Goal: Task Accomplishment & Management: Manage account settings

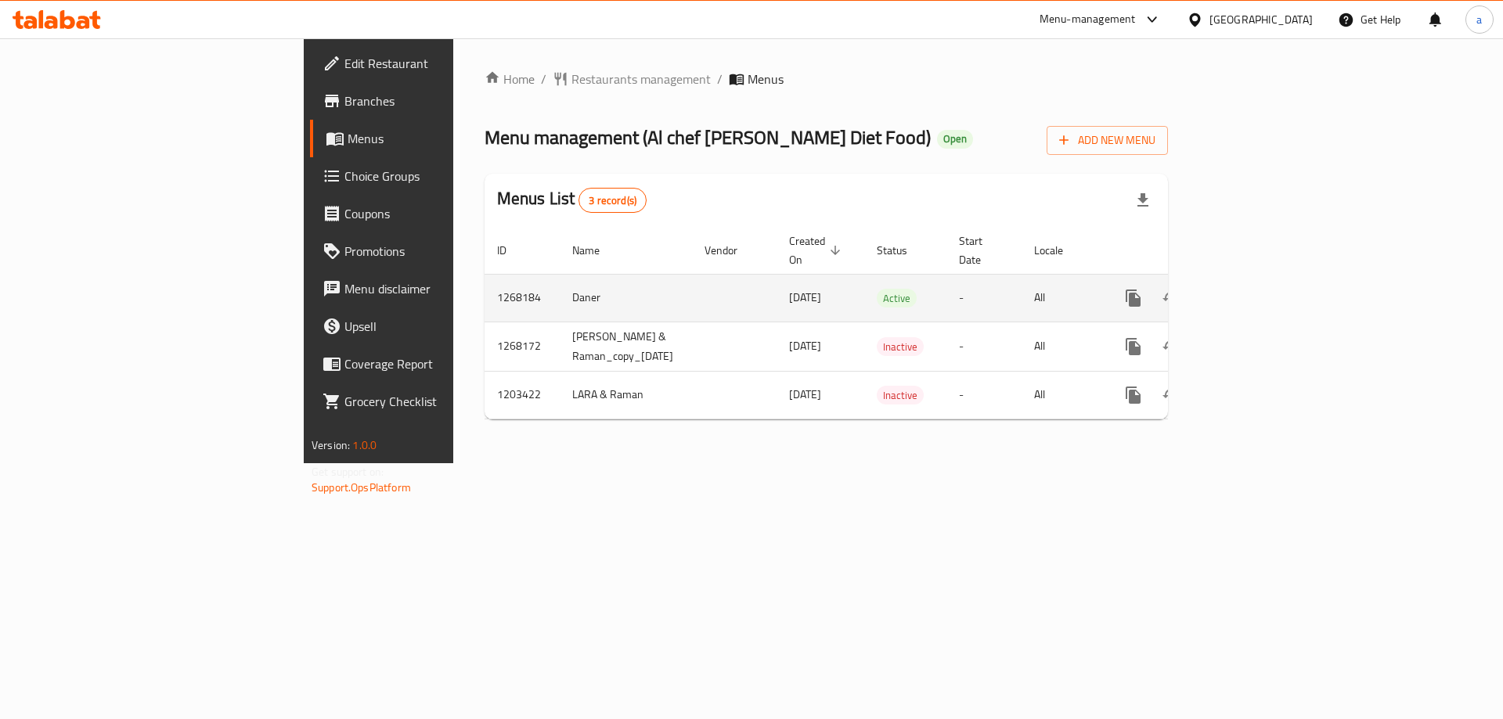
click at [1255, 289] on icon "enhanced table" at bounding box center [1245, 298] width 19 height 19
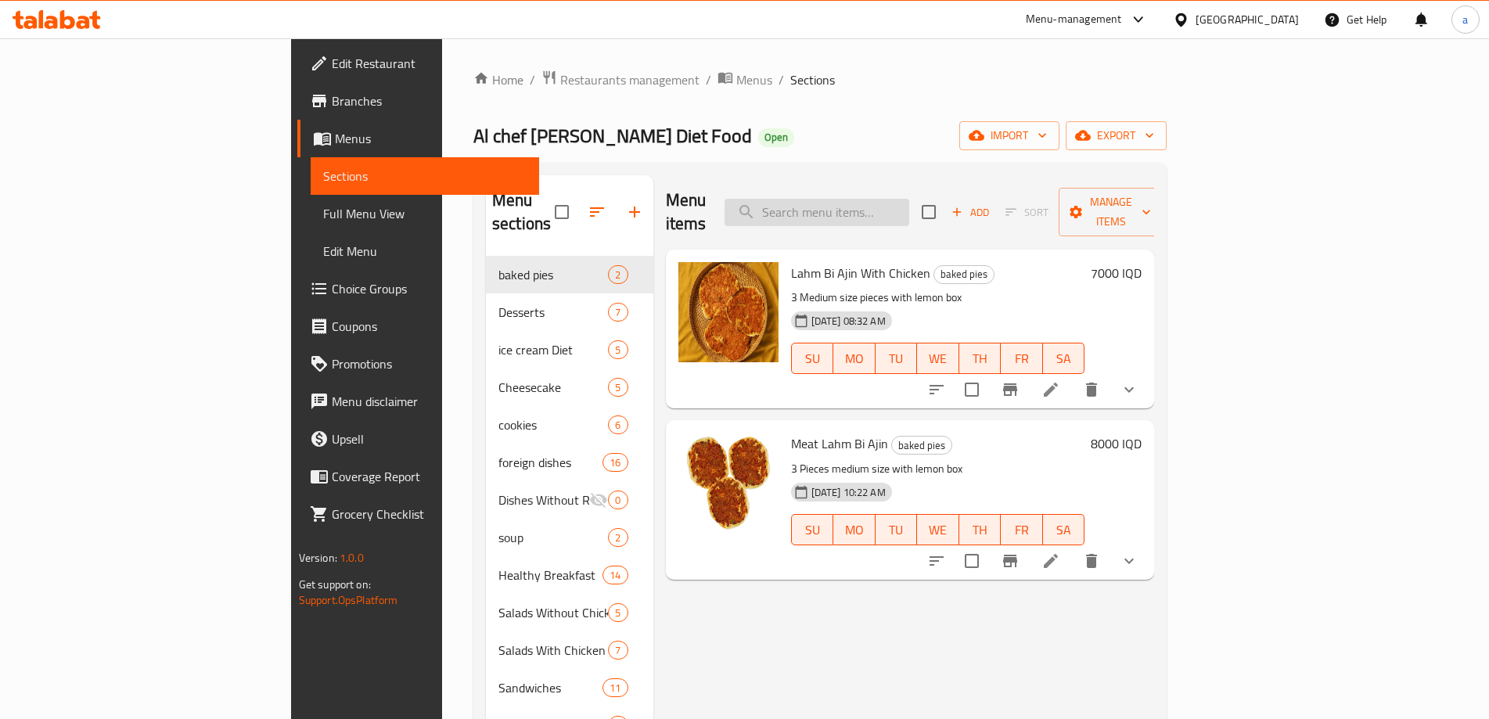
click at [909, 199] on input "search" at bounding box center [817, 212] width 185 height 27
paste input "Diet Rice"
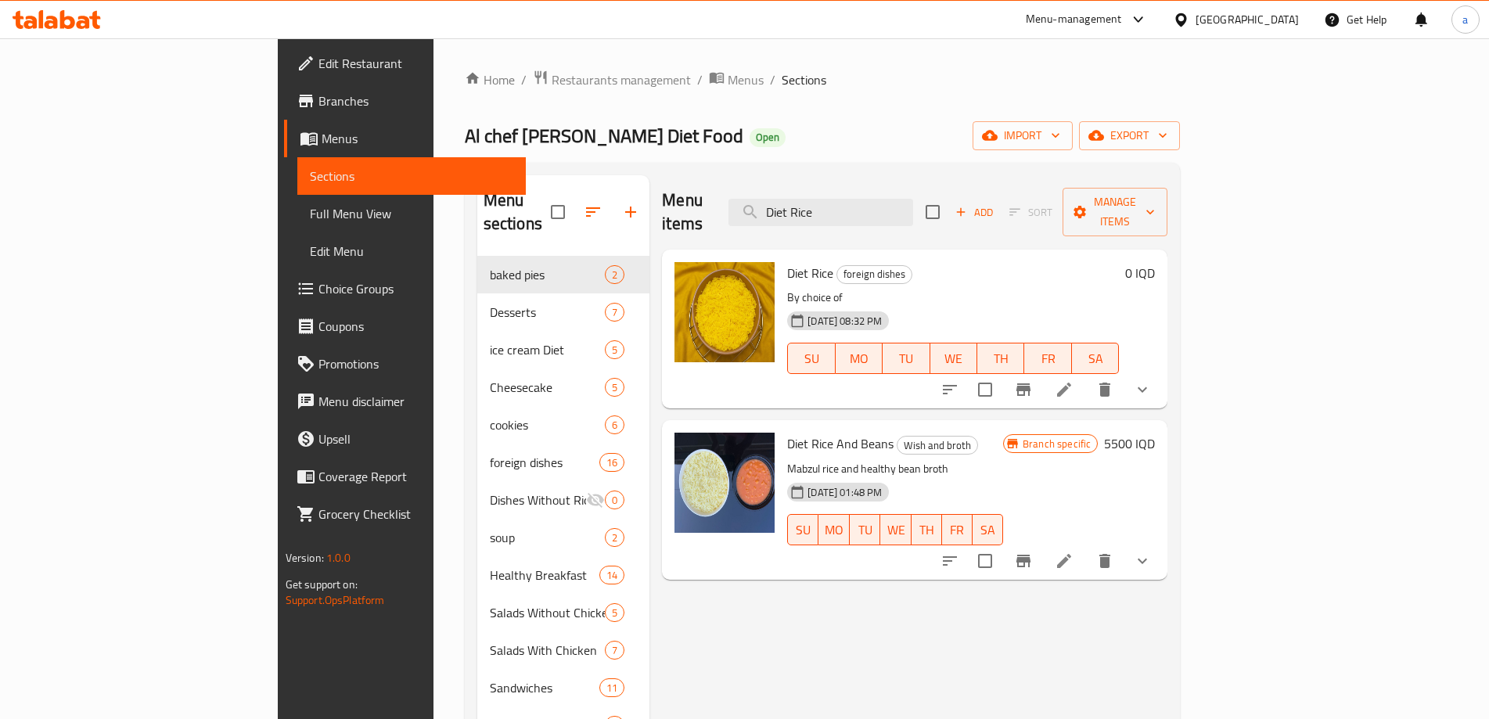
type input "Diet Rice"
click at [1161, 371] on div at bounding box center [1046, 390] width 230 height 38
click at [1074, 380] on icon at bounding box center [1064, 389] width 19 height 19
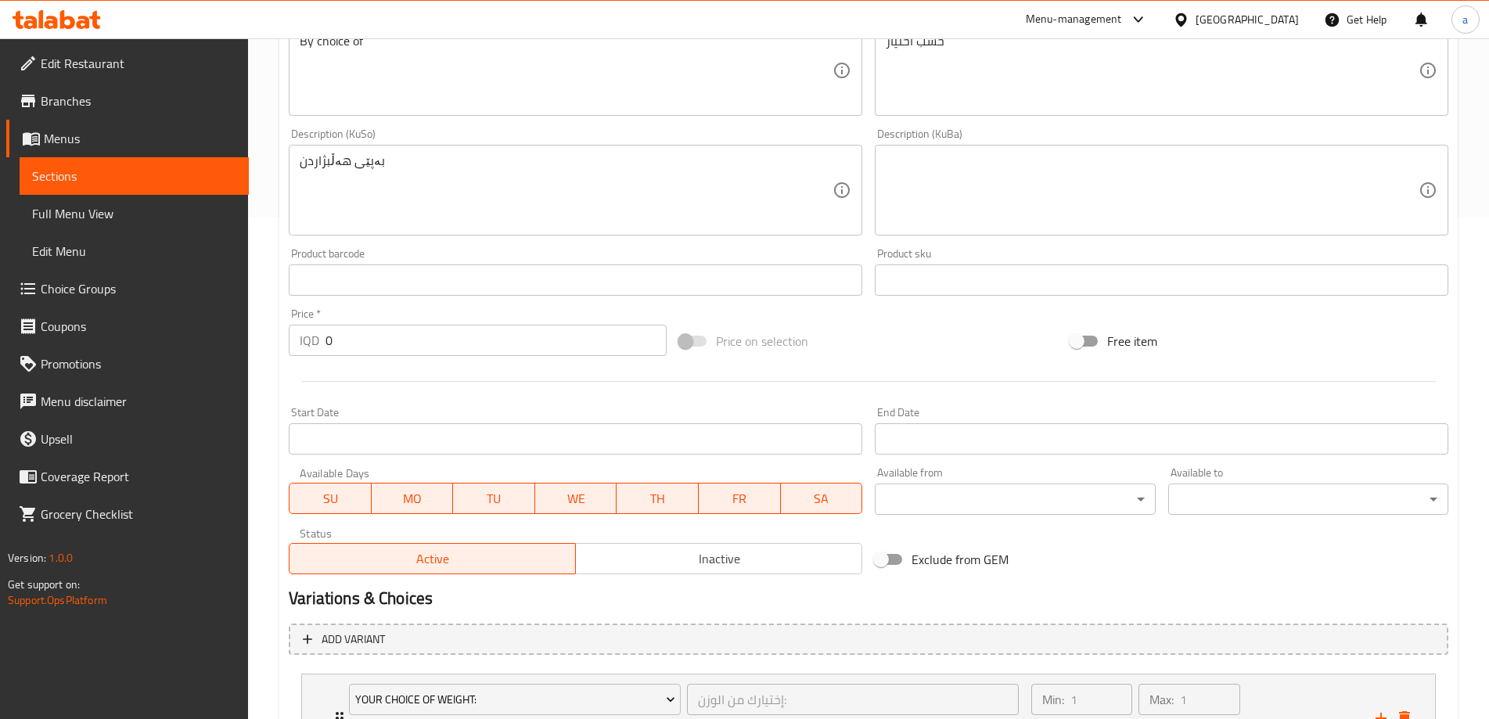
scroll to position [653, 0]
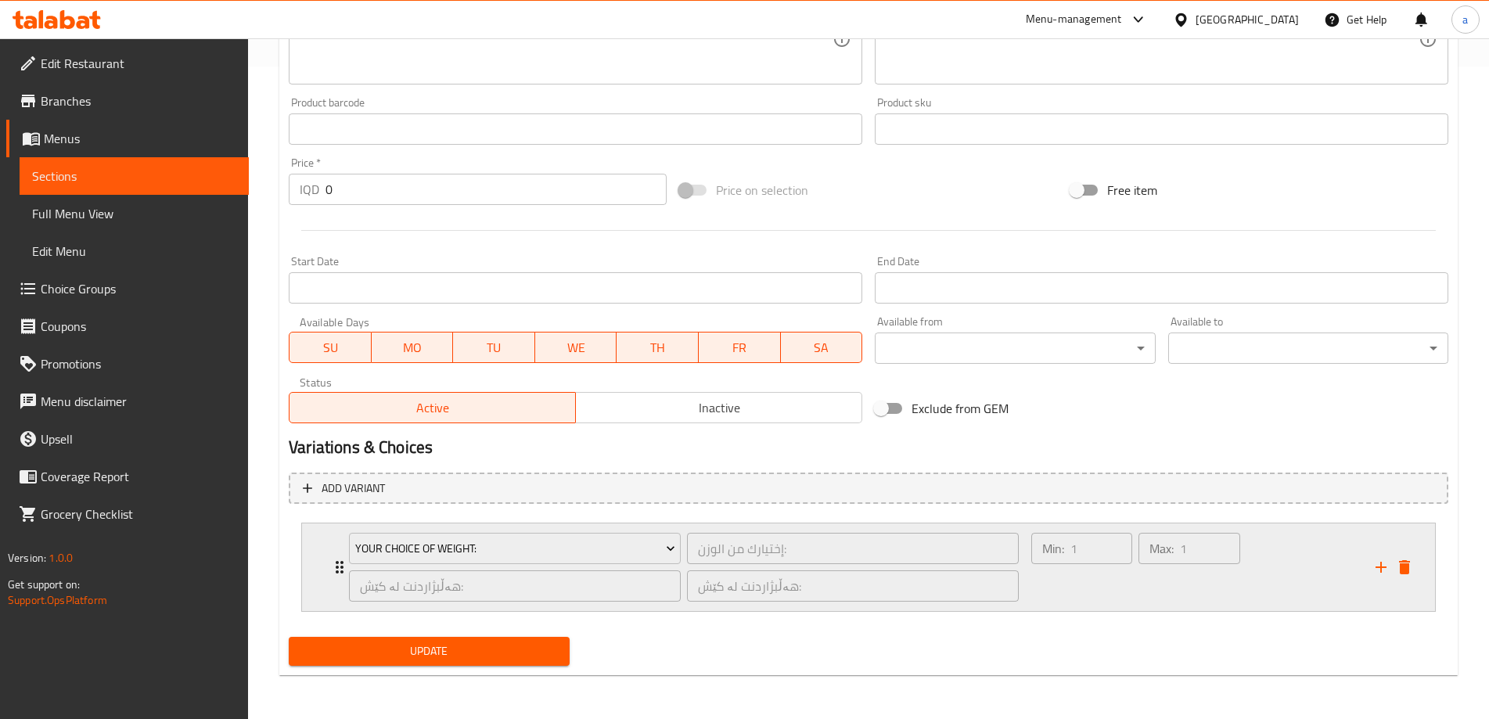
click at [1103, 585] on div "Min: 1 ​" at bounding box center [1081, 567] width 107 height 75
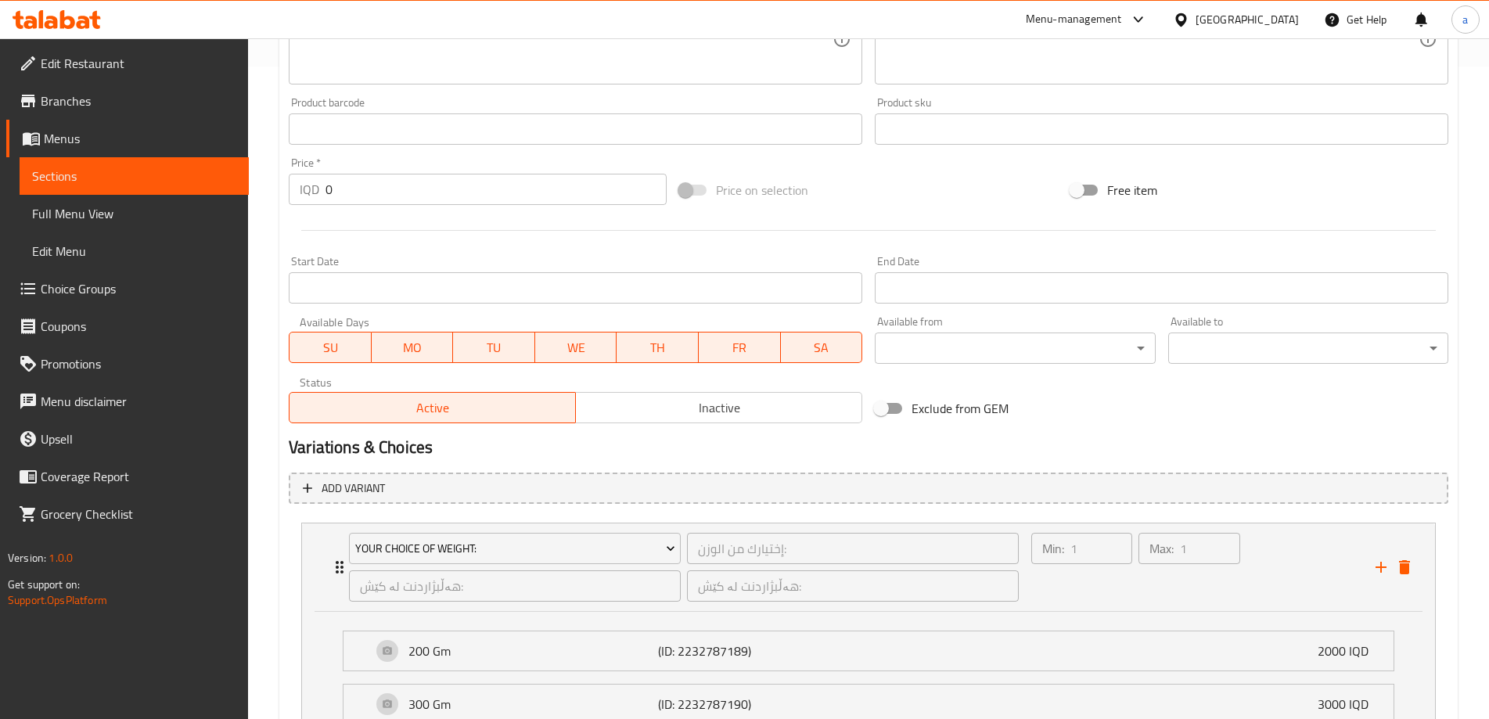
click at [81, 25] on icon at bounding box center [57, 19] width 88 height 19
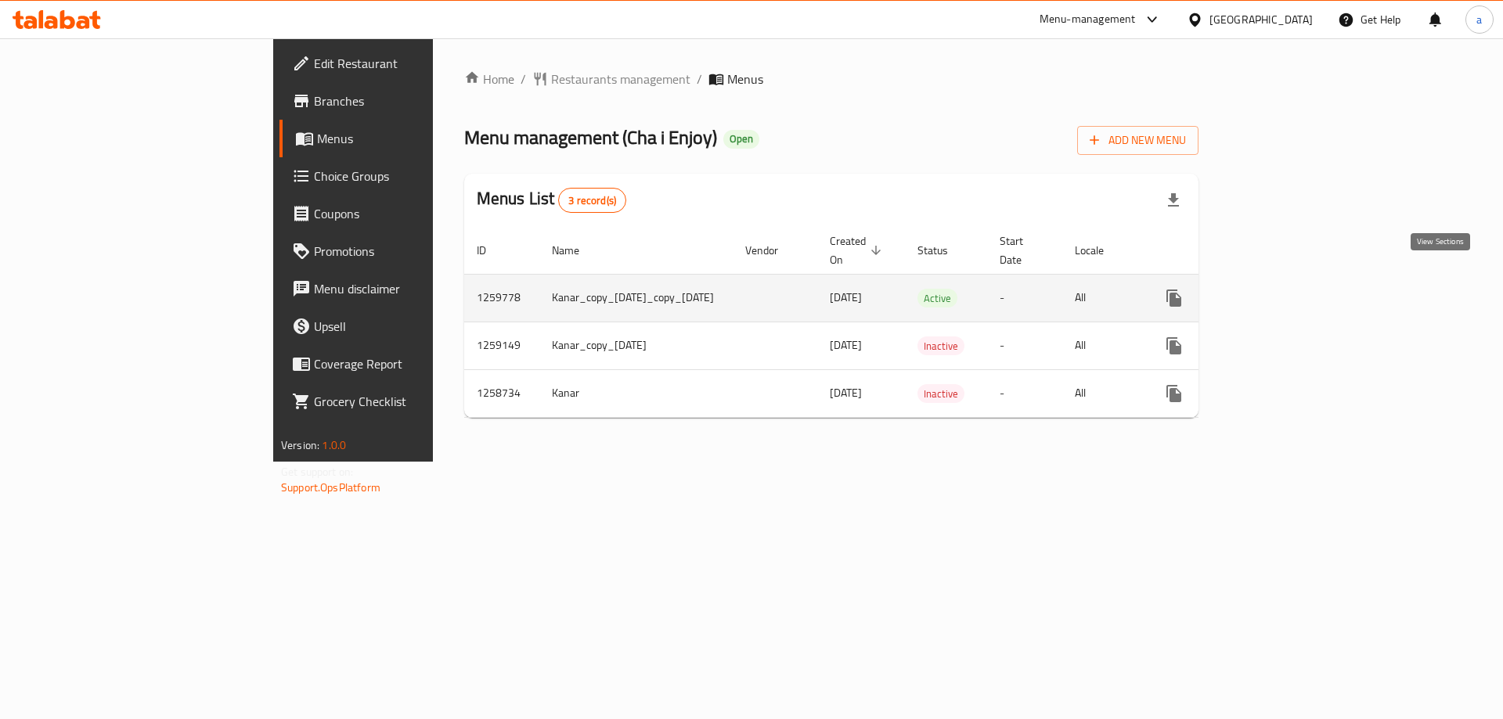
click at [1296, 289] on icon "enhanced table" at bounding box center [1286, 298] width 19 height 19
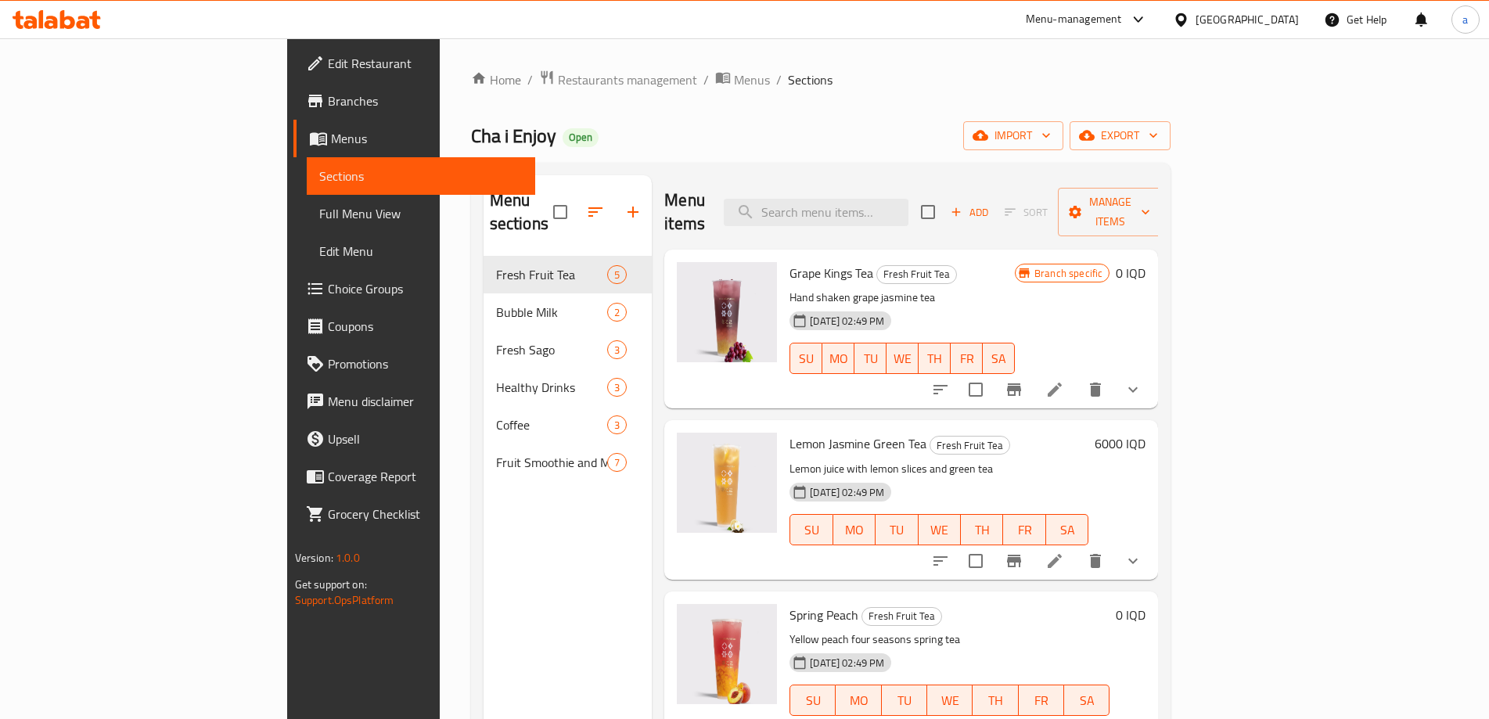
click at [328, 296] on span "Choice Groups" at bounding box center [426, 288] width 196 height 19
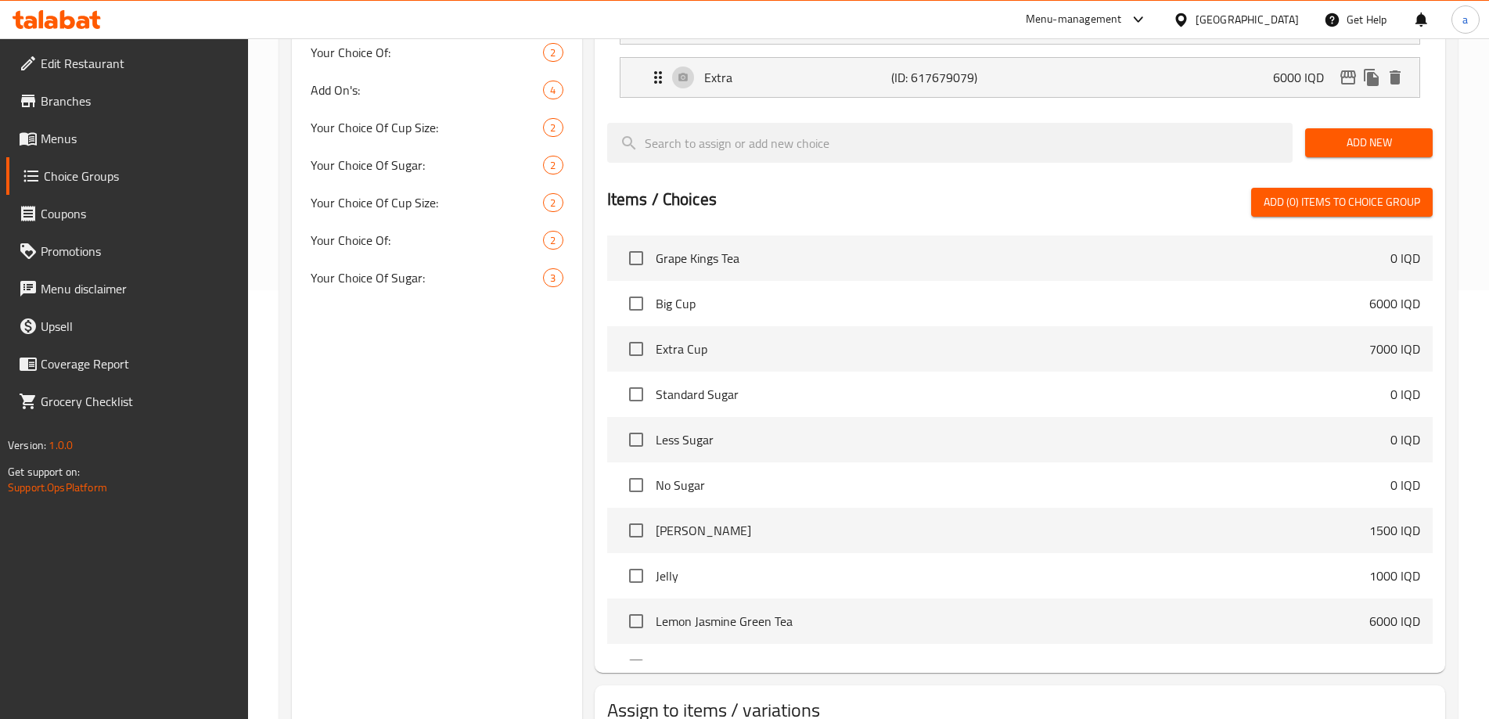
scroll to position [394, 0]
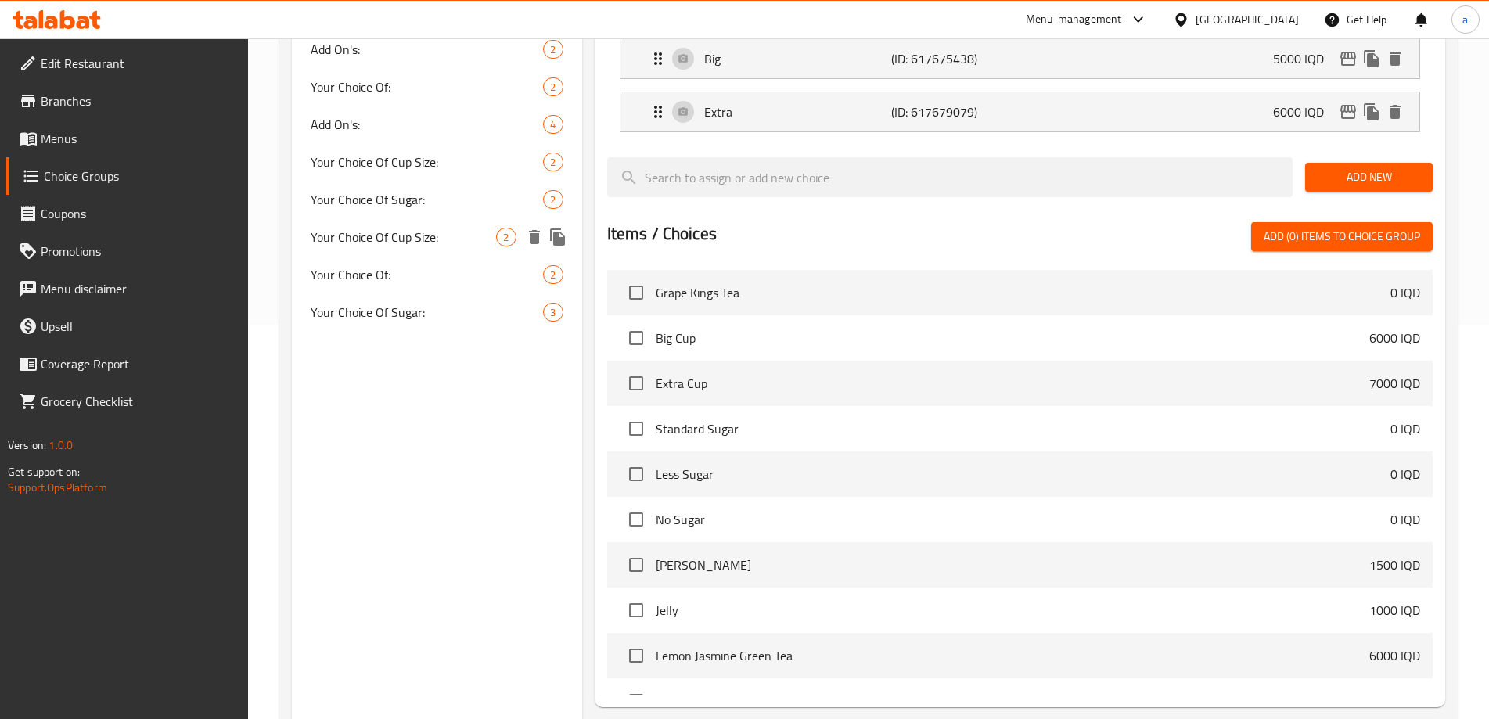
click at [417, 246] on span "Your Choice Of Cup Size:" at bounding box center [403, 237] width 185 height 19
type input "Your Choice Of Cup Size:"
type input "إختيارك من حجم الكوب:"
type input "هەڵبژاردنت لە قەبارەی کوپ:"
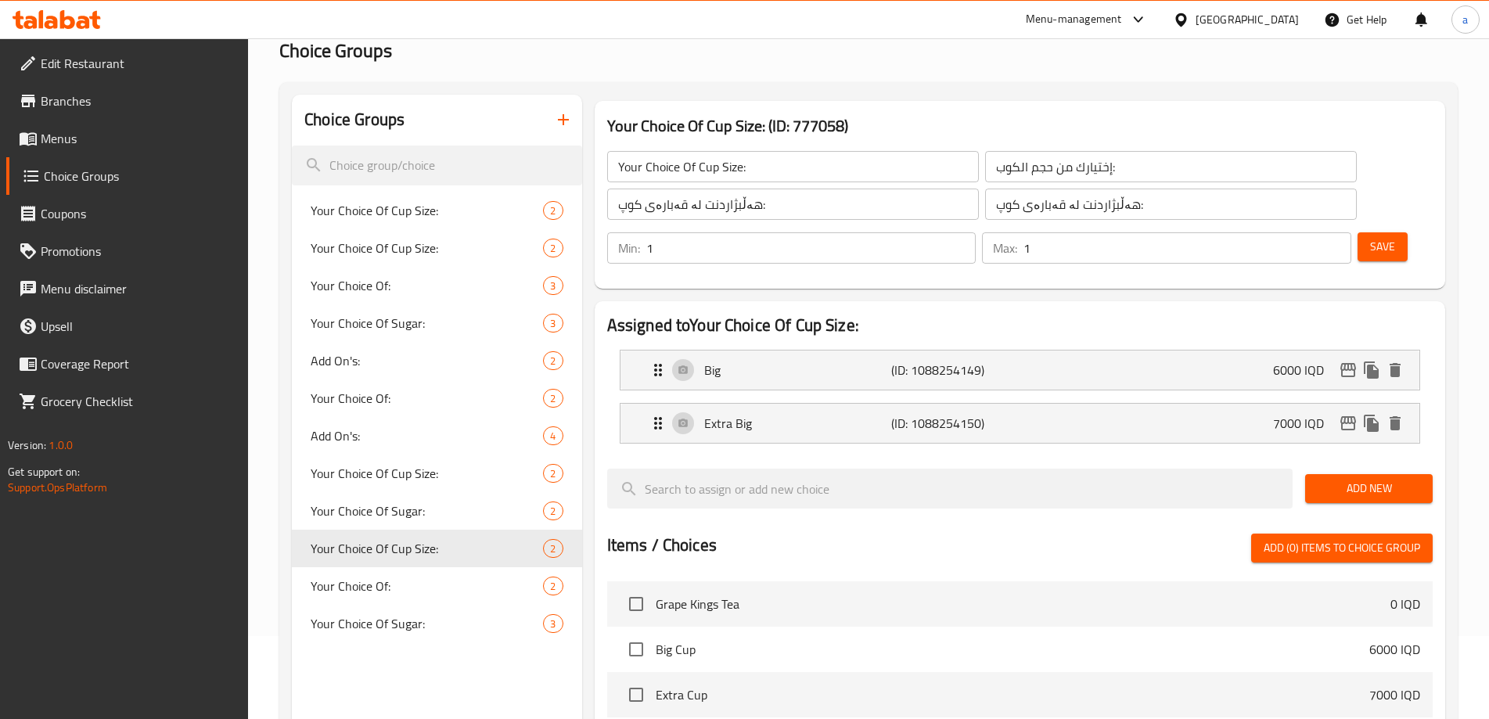
scroll to position [209, 0]
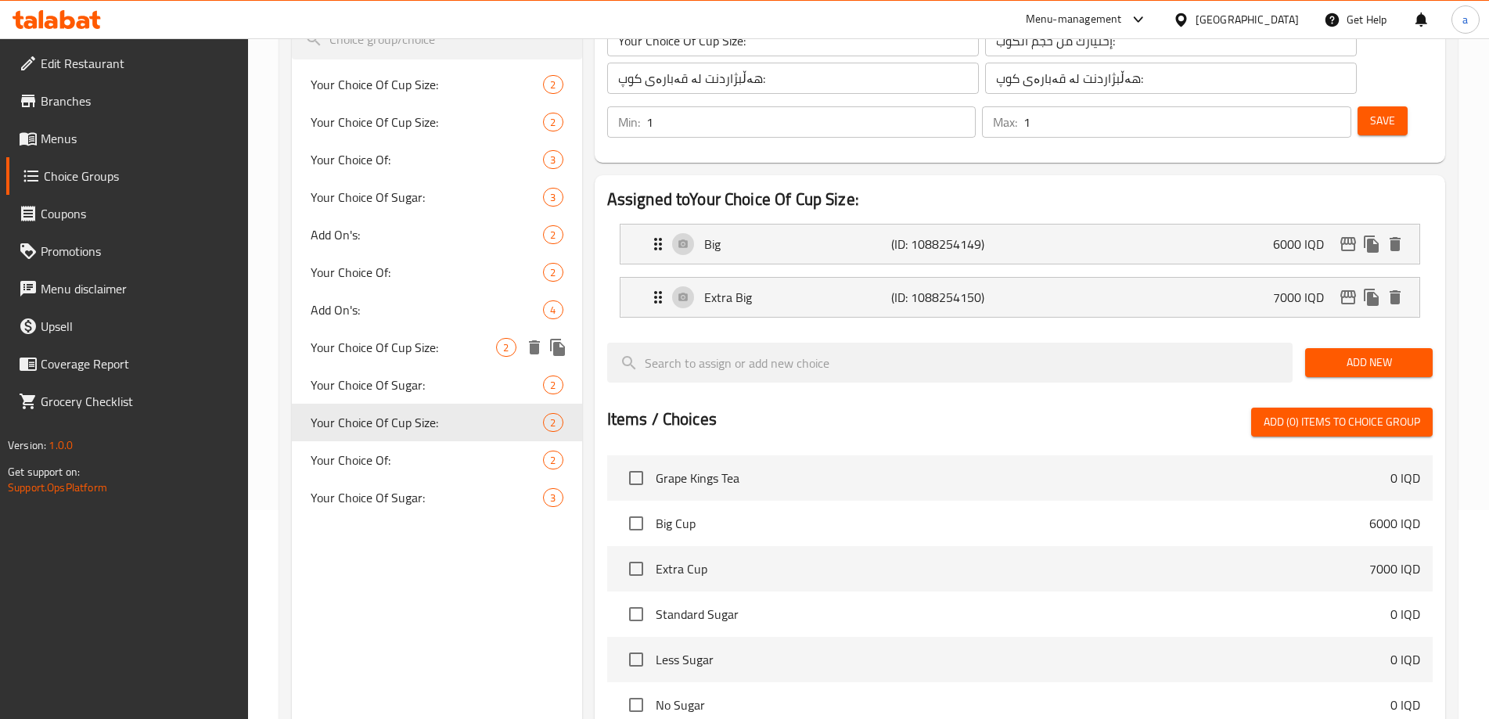
click at [457, 355] on span "Your Choice Of Cup Size:" at bounding box center [403, 347] width 185 height 19
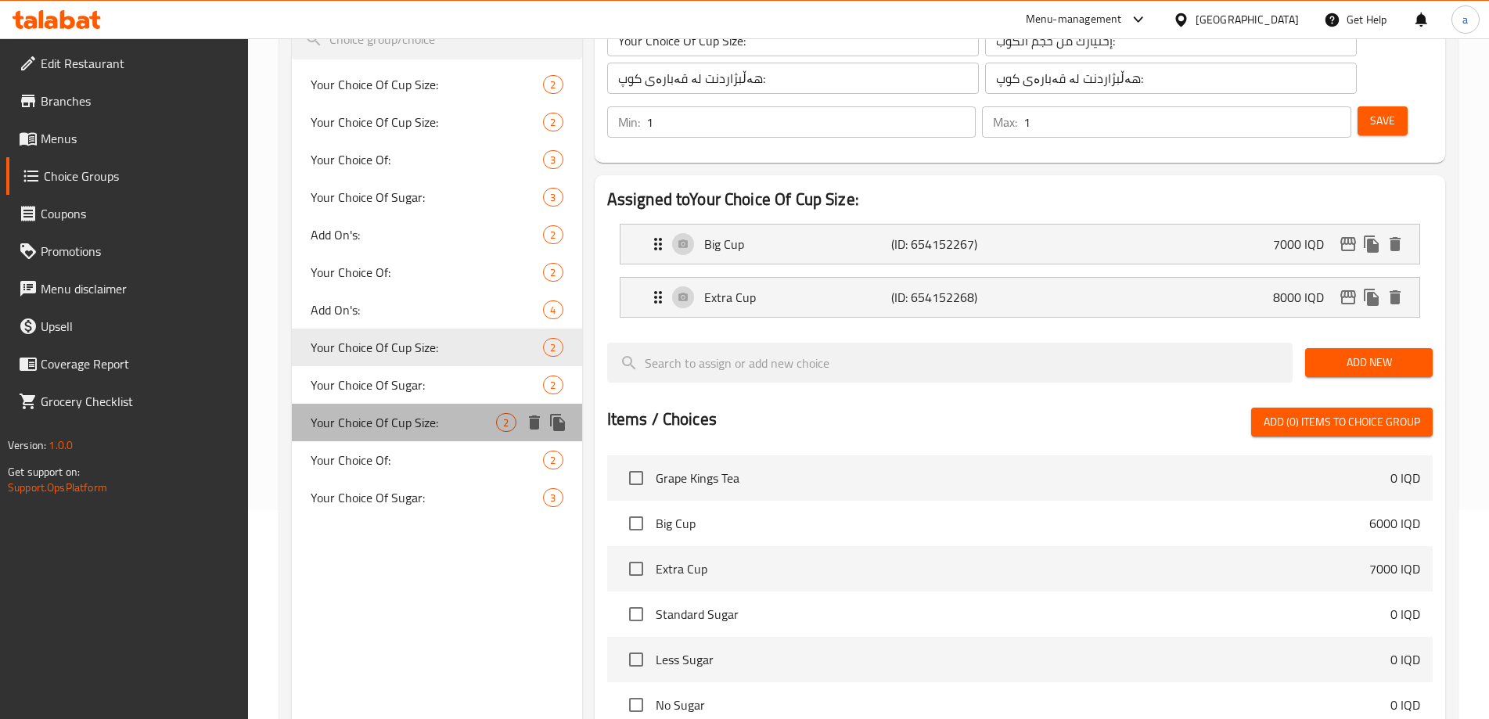
click at [408, 432] on span "Your Choice Of Cup Size:" at bounding box center [403, 422] width 185 height 19
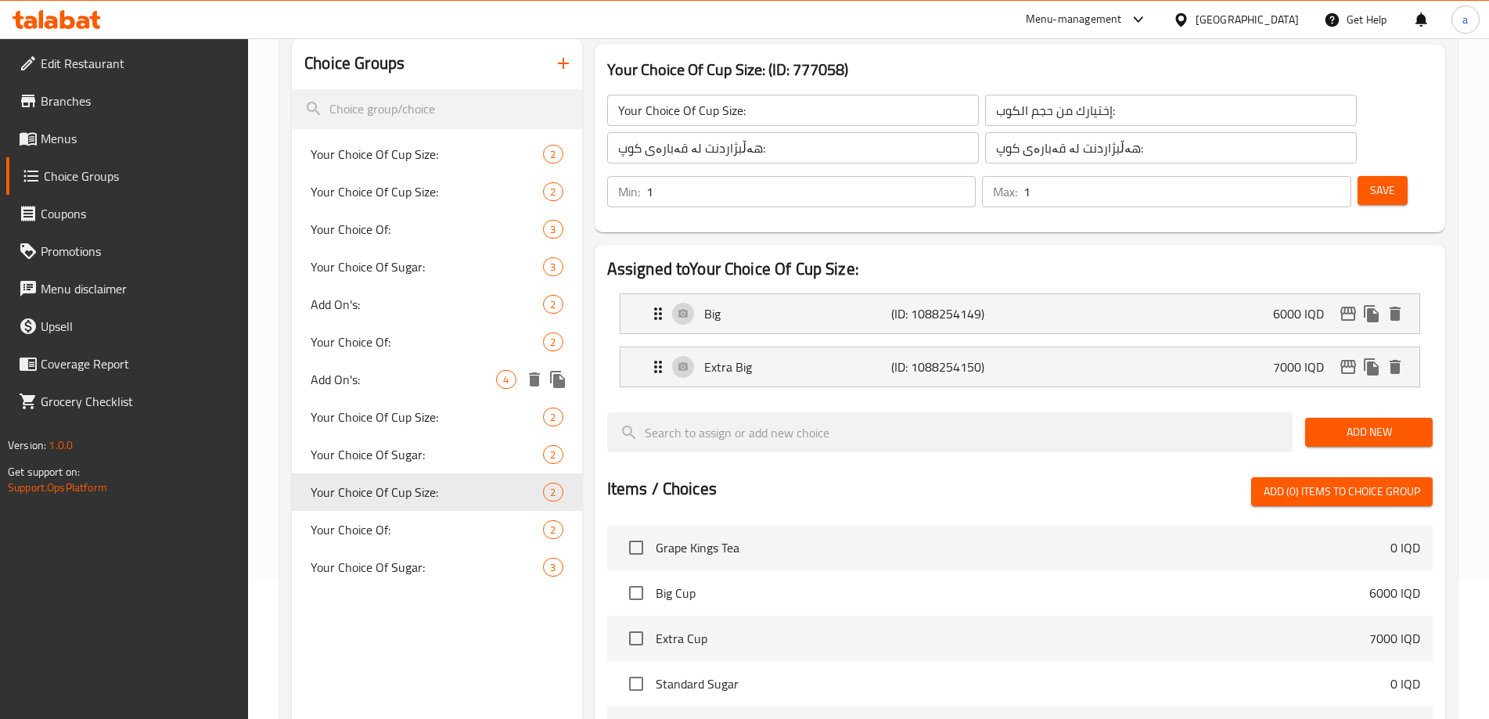
scroll to position [104, 0]
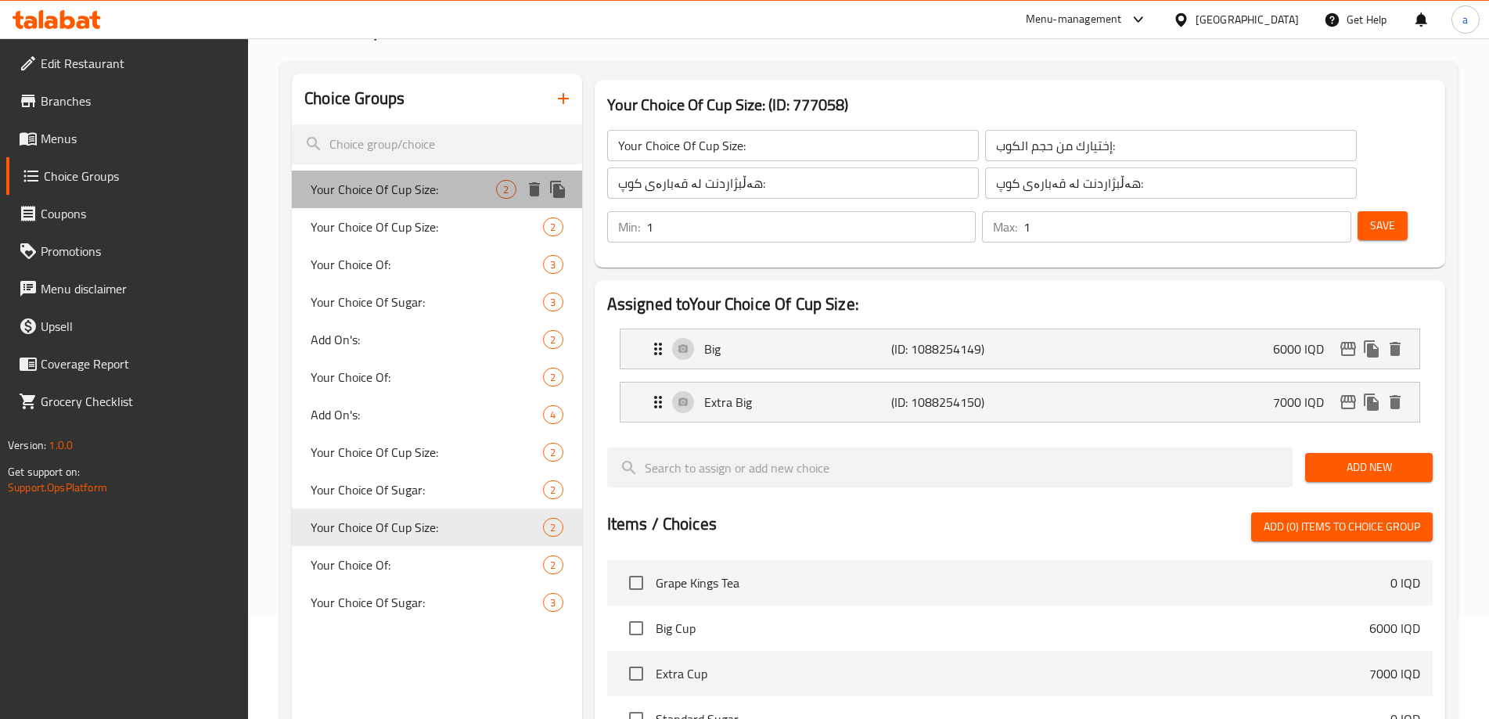
click at [445, 193] on span "Your Choice Of Cup Size:" at bounding box center [403, 189] width 185 height 19
type input "Your Choice Of Cup Size:"
type input "إختيارك من حجم الكوب:"
type input "هەڵبژاردنت لە:"
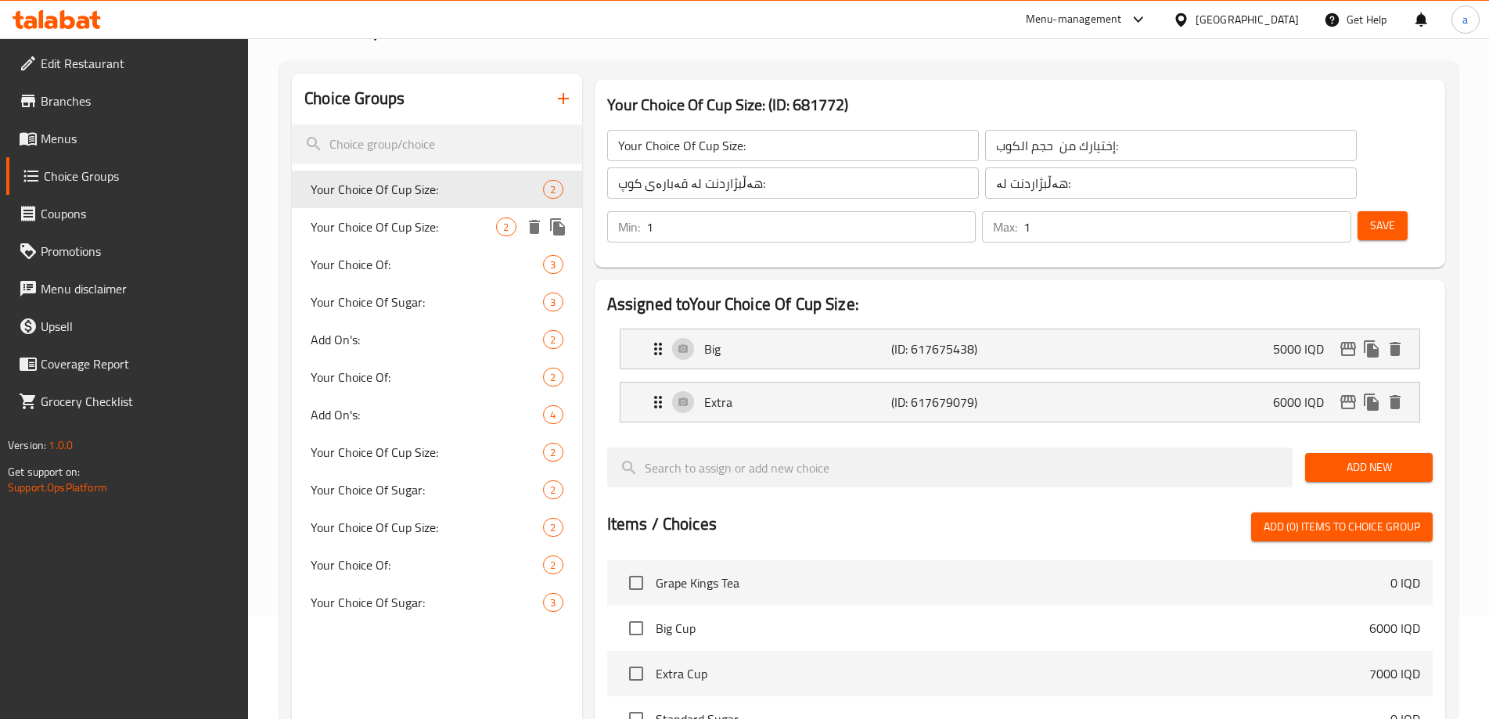
click at [445, 220] on span "Your Choice Of Cup Size:" at bounding box center [403, 227] width 185 height 19
type input "Your Choice Of Cup Size:"
type input "إختيارك من حجم الكوب:"
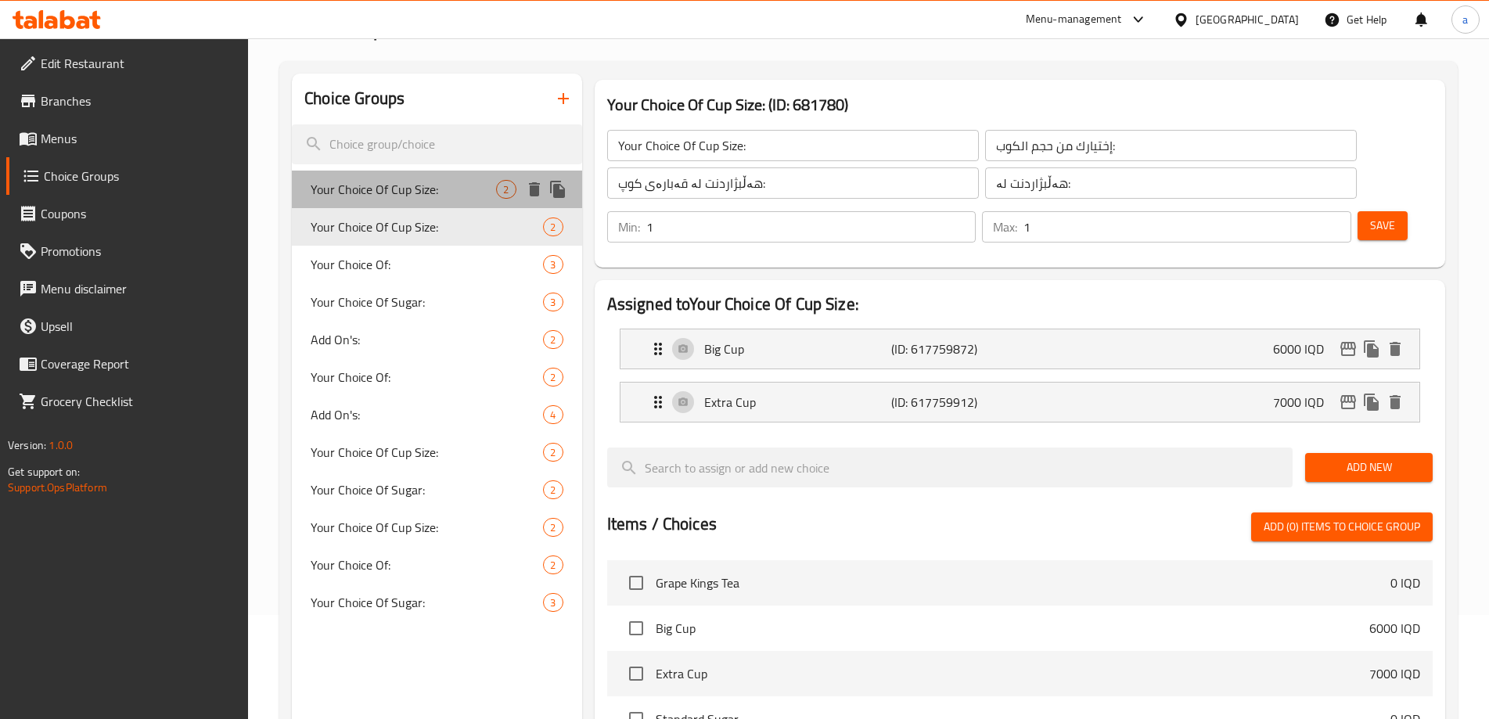
click at [446, 188] on span "Your Choice Of Cup Size:" at bounding box center [403, 189] width 185 height 19
type input "Your Choice Of Cup Size:"
type input "إختيارك من حجم الكوب:"
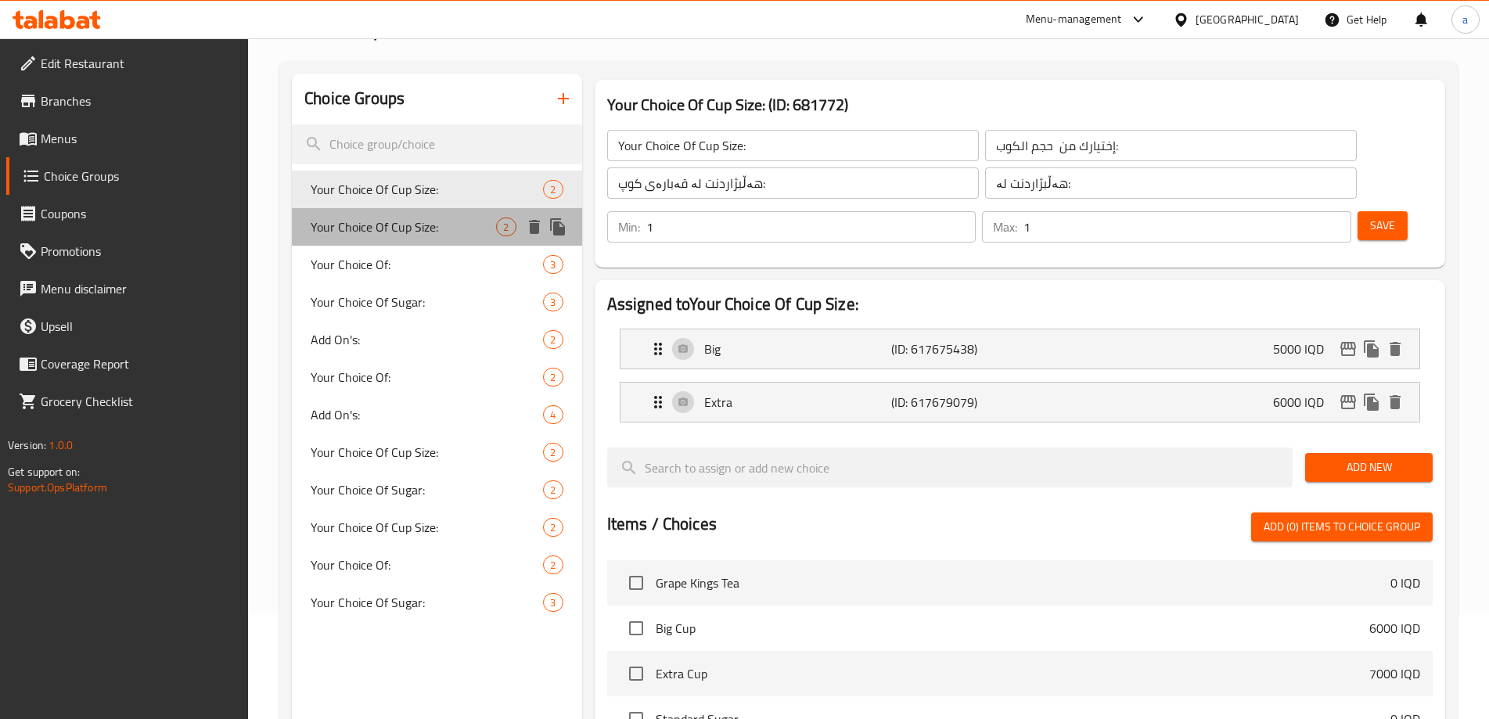
click at [453, 232] on span "Your Choice Of Cup Size:" at bounding box center [403, 227] width 185 height 19
type input "Your Choice Of Cup Size:"
type input "إختيارك من حجم الكوب:"
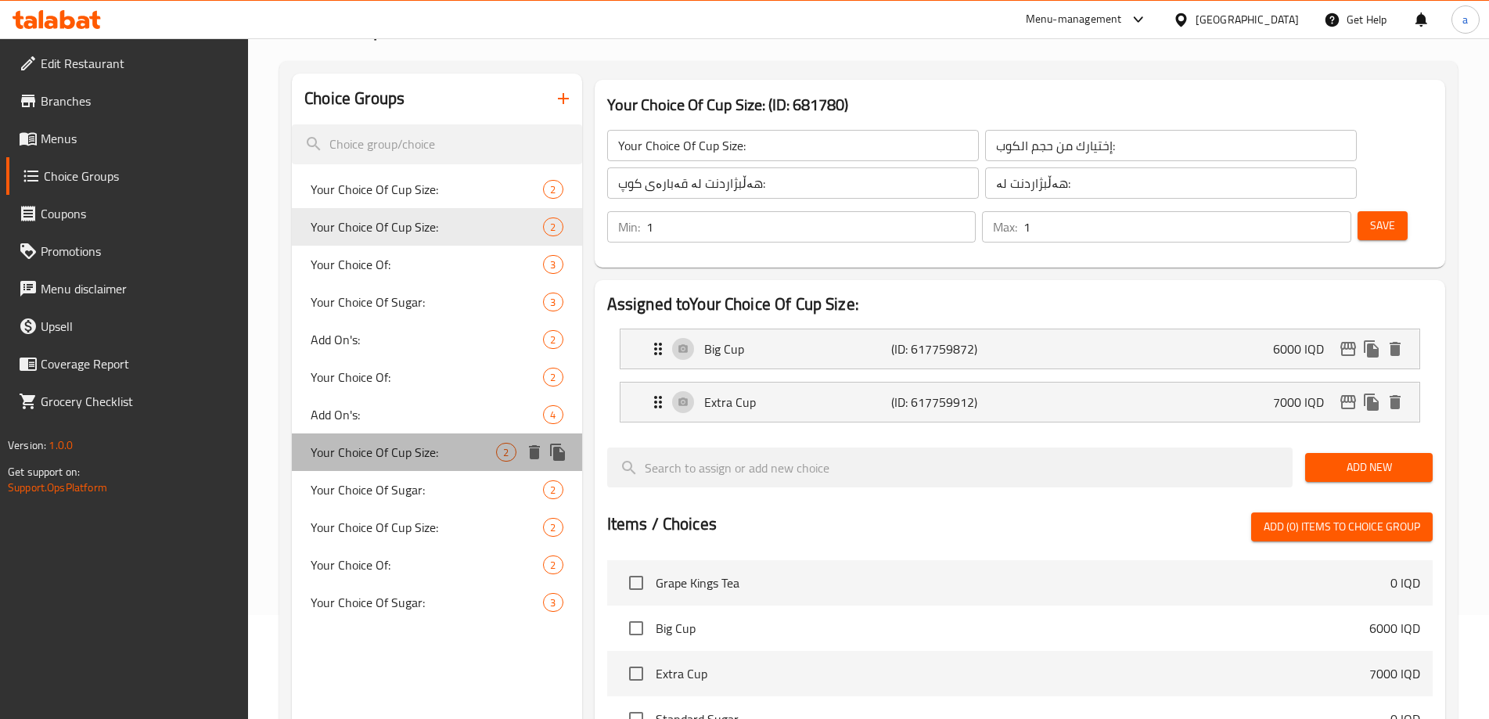
click at [445, 449] on span "Your Choice Of Cup Size:" at bounding box center [403, 452] width 185 height 19
type input "Your Choice Of Cup Size:"
type input "هەڵبژاردنت لە قەبارەی کوپ:"
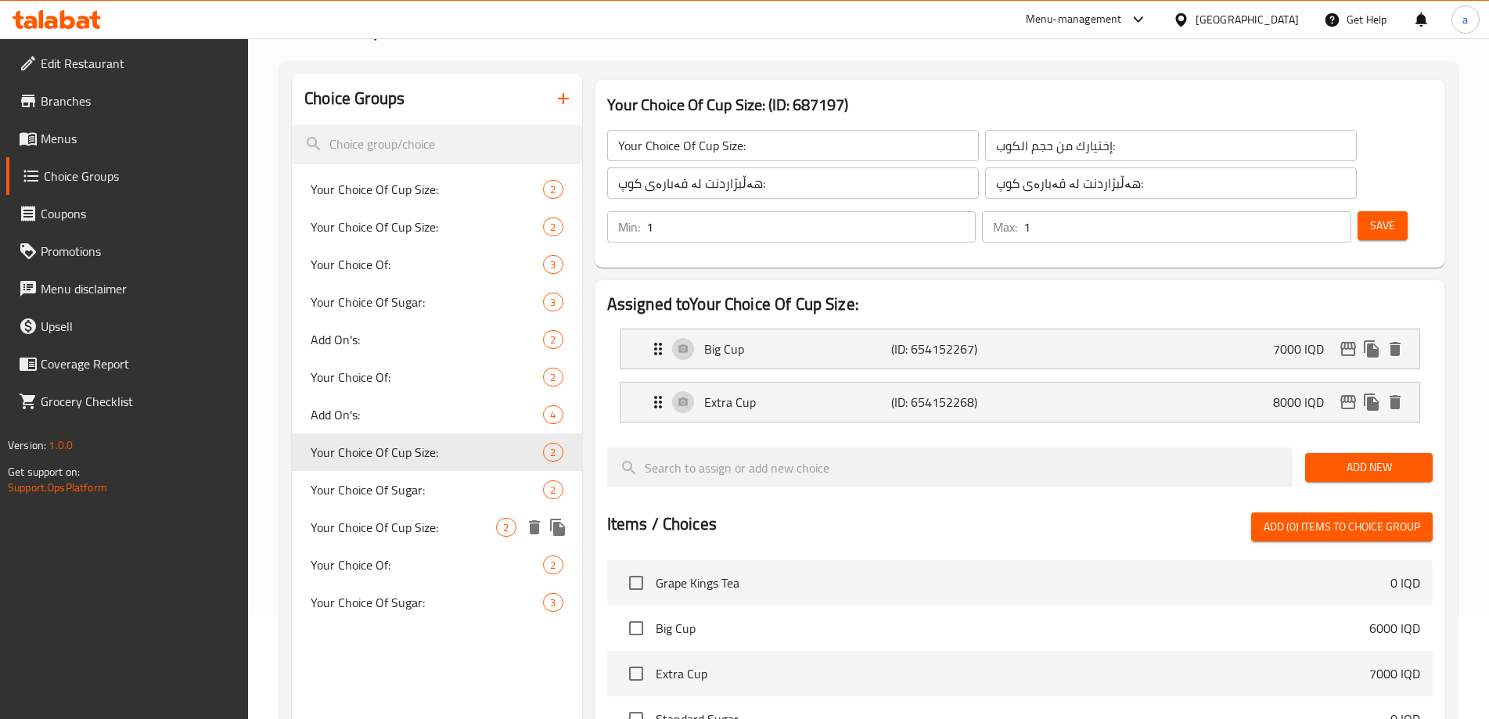
click at [447, 525] on span "Your Choice Of Cup Size:" at bounding box center [403, 527] width 185 height 19
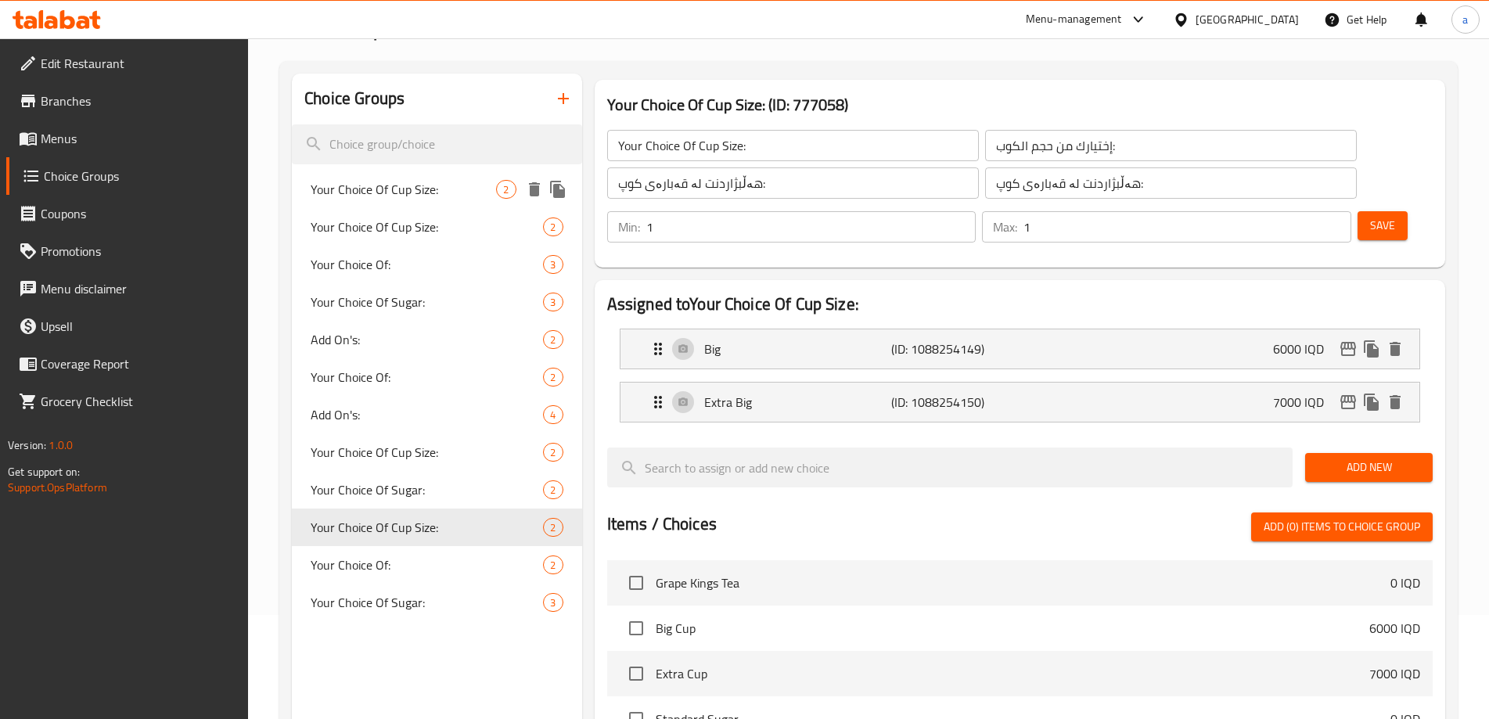
click at [419, 185] on span "Your Choice Of Cup Size:" at bounding box center [403, 189] width 185 height 19
type input "Your Choice Of Cup Size:"
type input "إختيارك من حجم الكوب:"
type input "هەڵبژاردنت لە:"
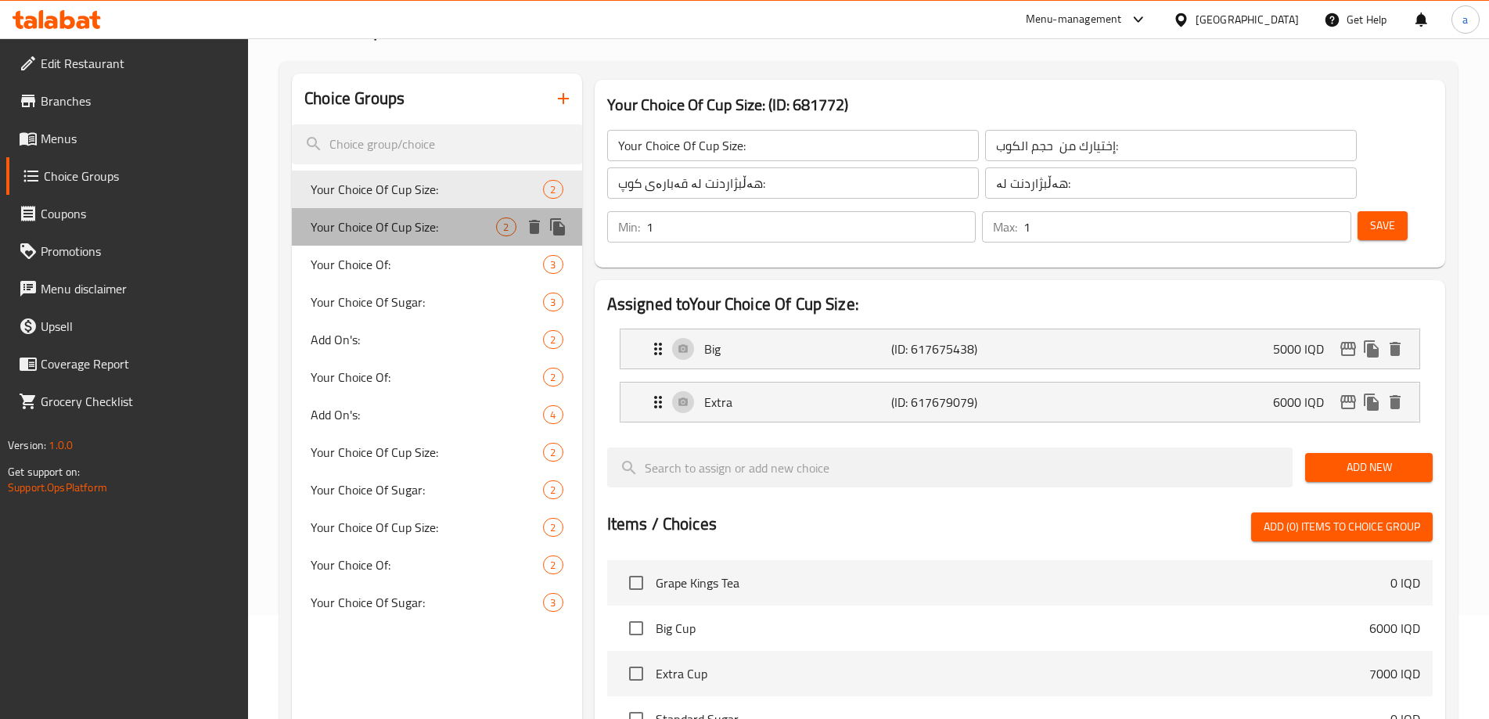
click at [419, 218] on span "Your Choice Of Cup Size:" at bounding box center [403, 227] width 185 height 19
type input "Your Choice Of Cup Size:"
type input "إختيارك من حجم الكوب:"
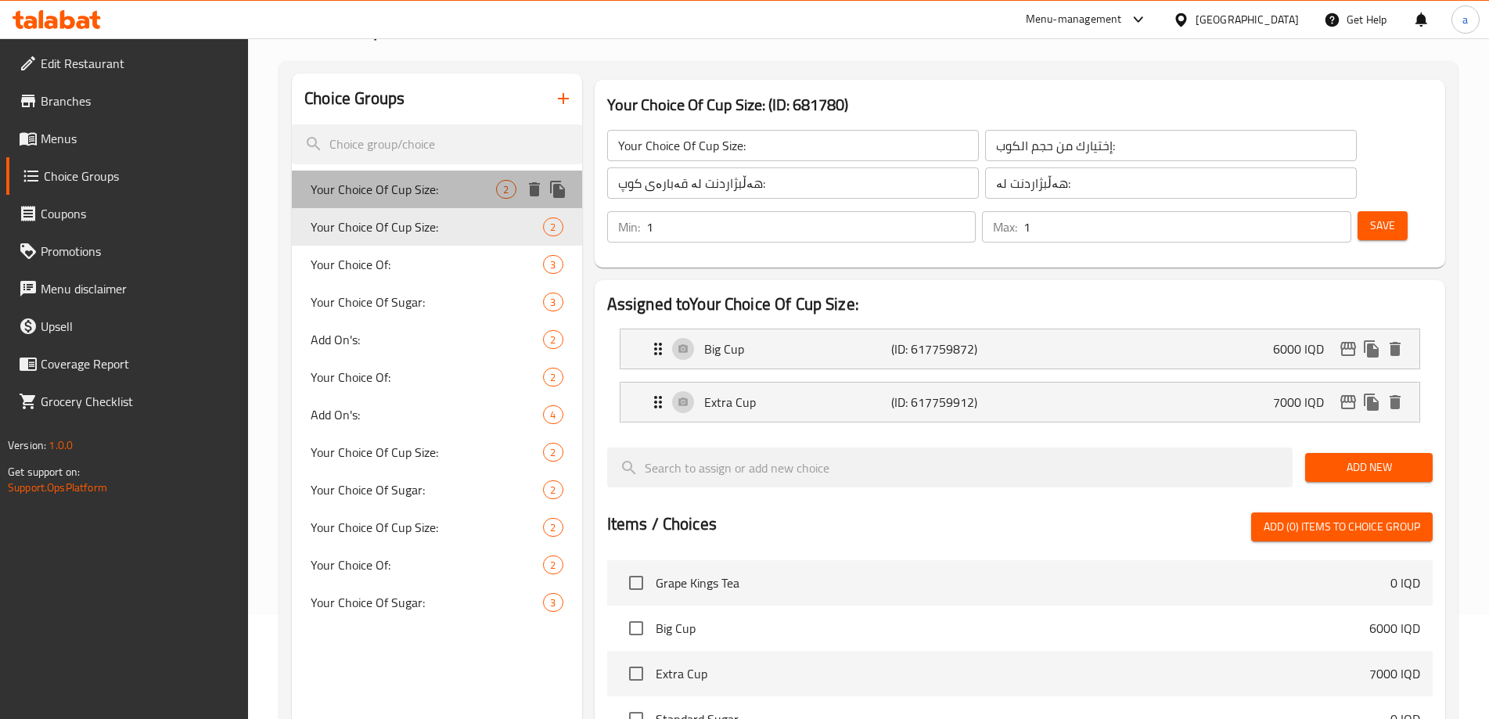
click at [419, 195] on span "Your Choice Of Cup Size:" at bounding box center [403, 189] width 185 height 19
type input "Your Choice Of Cup Size:"
type input "إختيارك من حجم الكوب:"
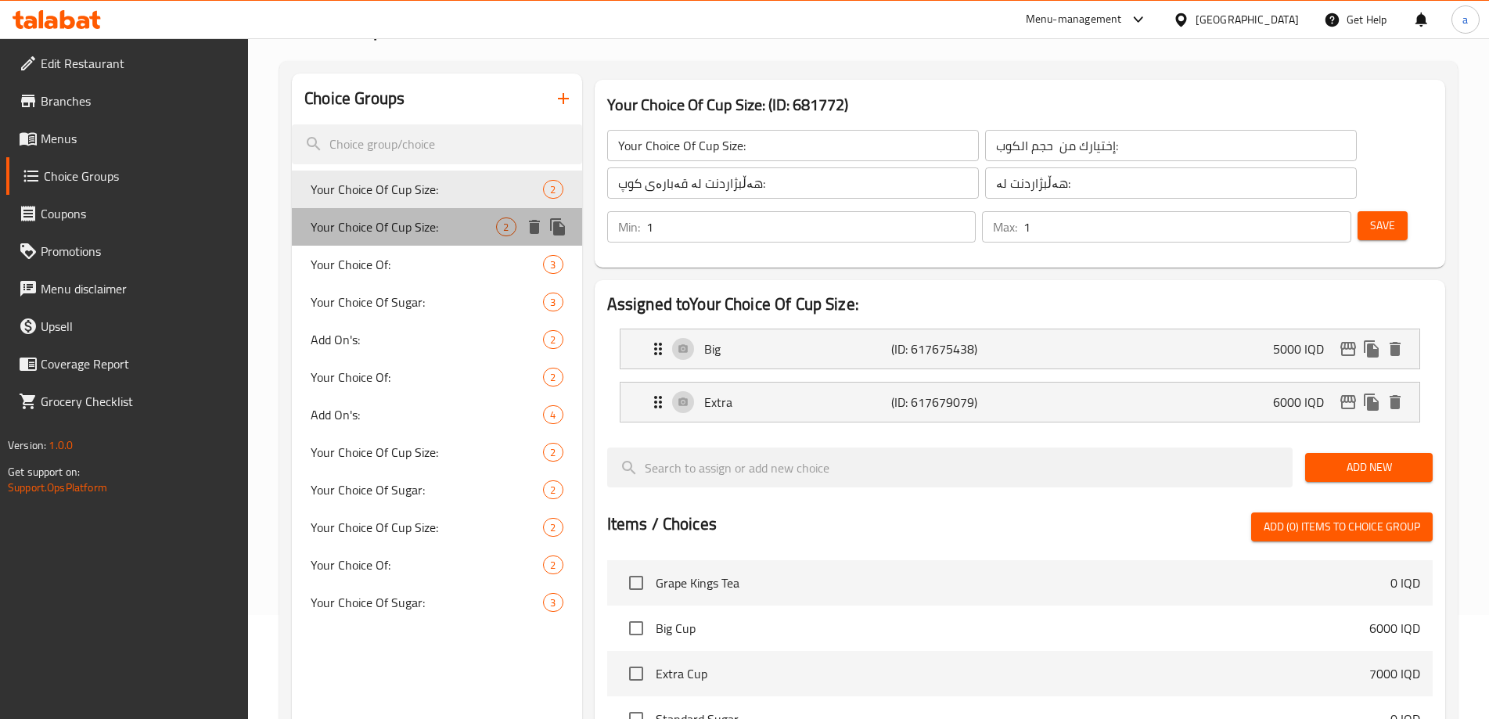
click at [422, 226] on span "Your Choice Of Cup Size:" at bounding box center [403, 227] width 185 height 19
type input "Your Choice Of Cup Size:"
type input "إختيارك من حجم الكوب:"
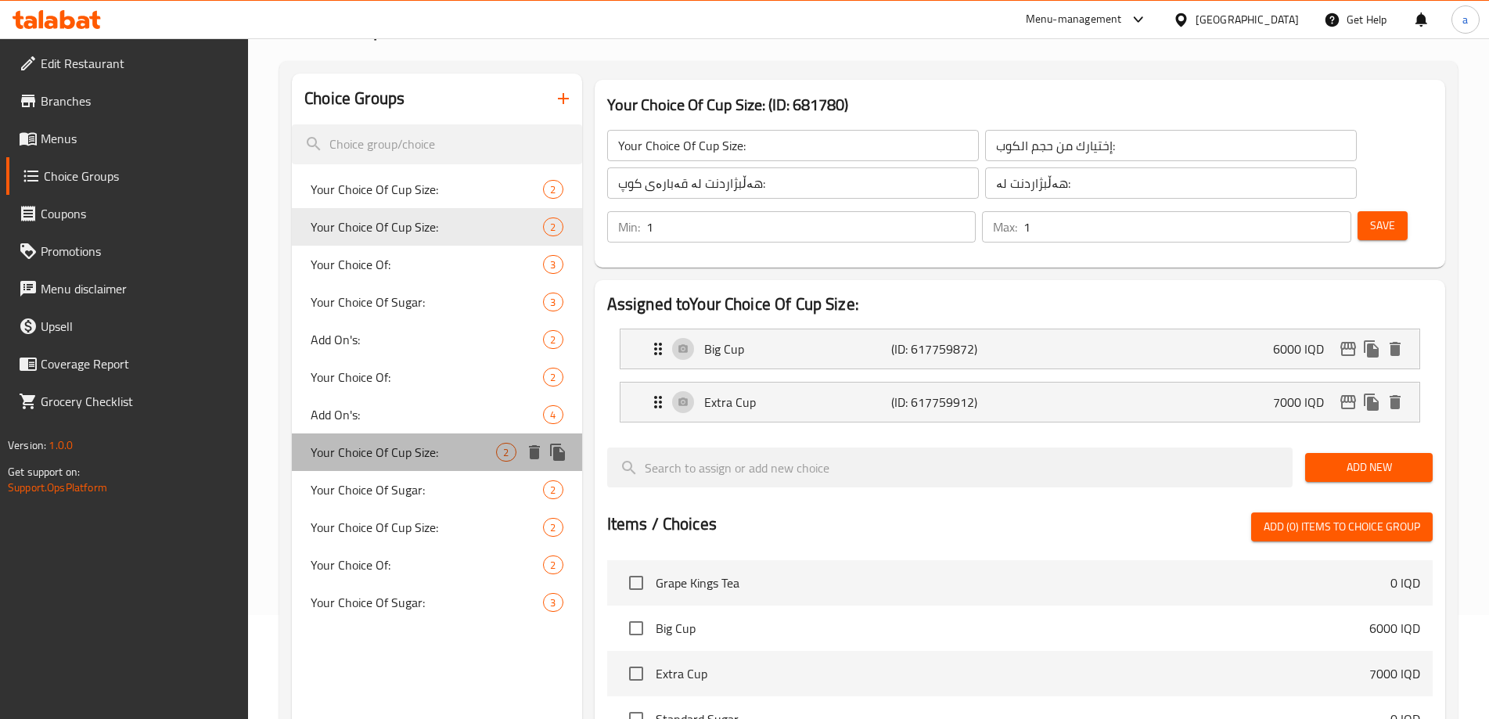
click at [432, 453] on span "Your Choice Of Cup Size:" at bounding box center [403, 452] width 185 height 19
type input "Your Choice Of Cup Size:"
type input "هەڵبژاردنت لە قەبارەی کوپ:"
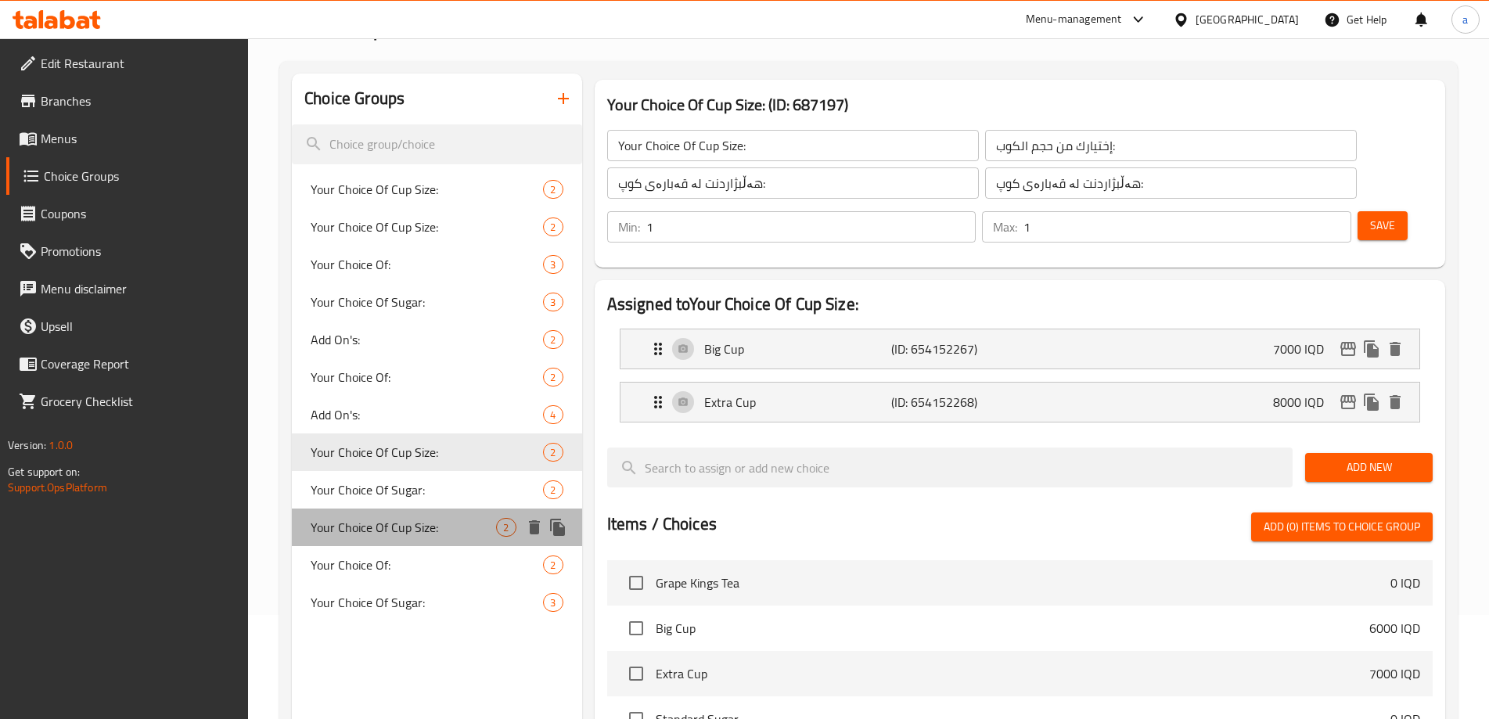
click at [435, 518] on span "Your Choice Of Cup Size:" at bounding box center [403, 527] width 185 height 19
type input "Your Choice Of Cup Size:"
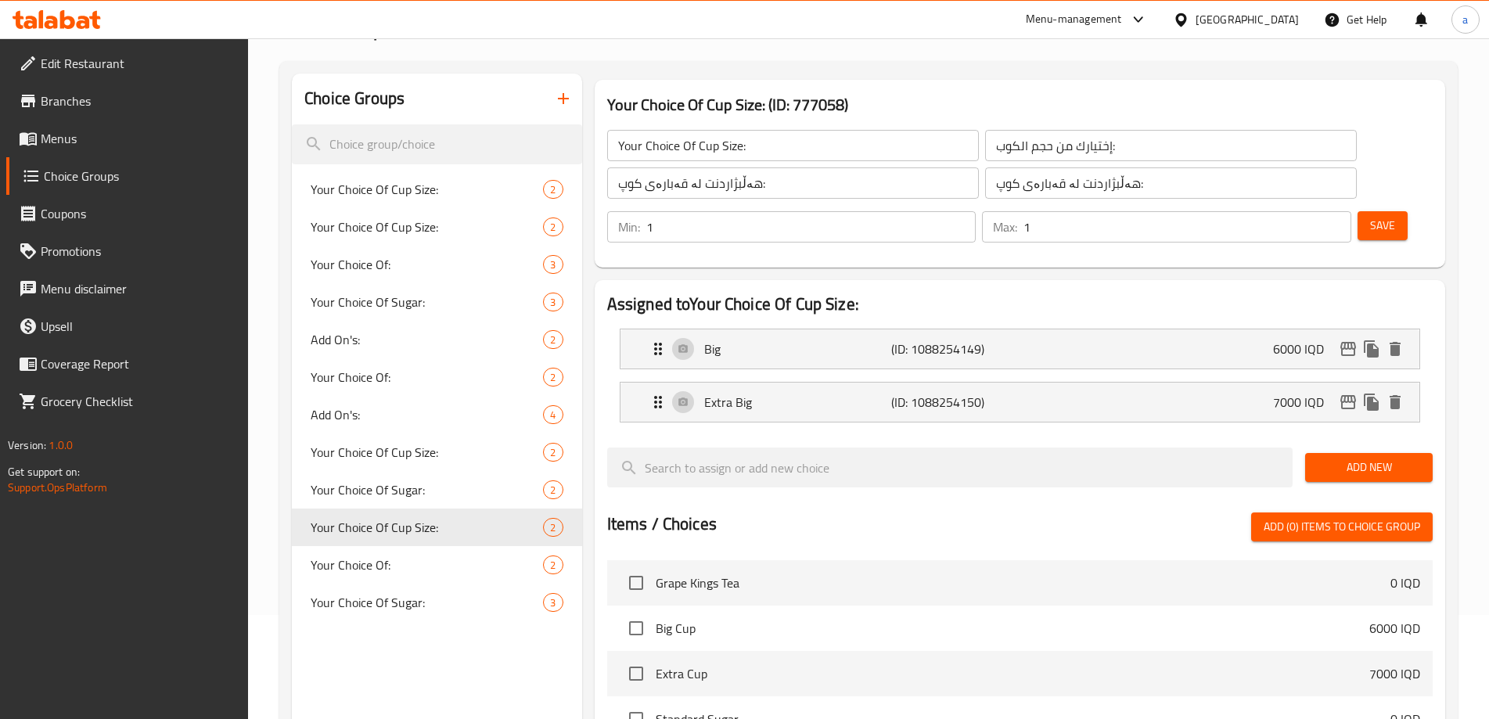
click at [81, 20] on icon at bounding box center [57, 19] width 88 height 19
